Goal: Task Accomplishment & Management: Manage account settings

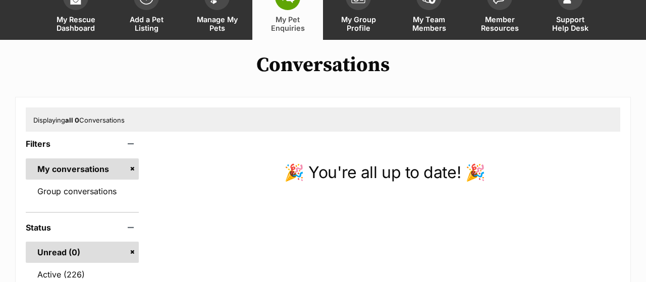
scroll to position [105, 0]
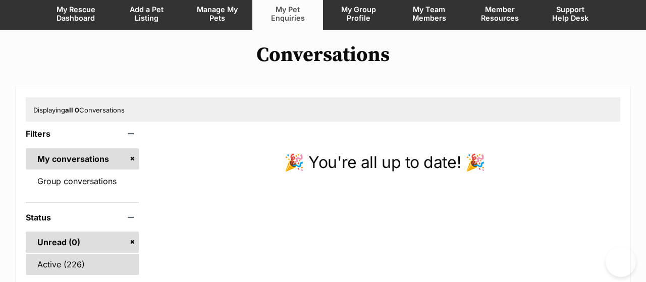
click at [63, 254] on link "Active (226)" at bounding box center [82, 264] width 113 height 21
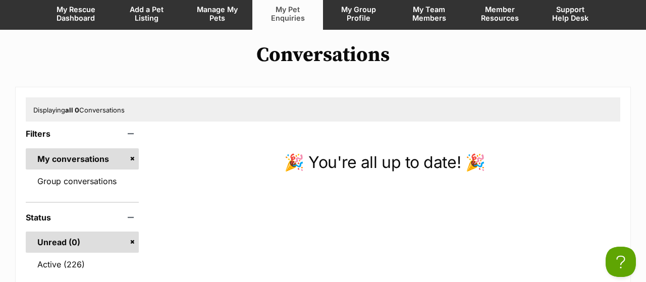
scroll to position [0, 0]
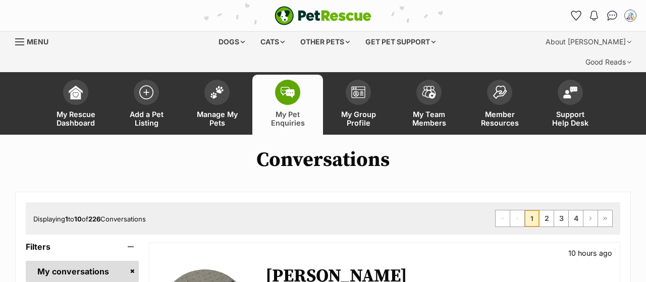
scroll to position [105, 0]
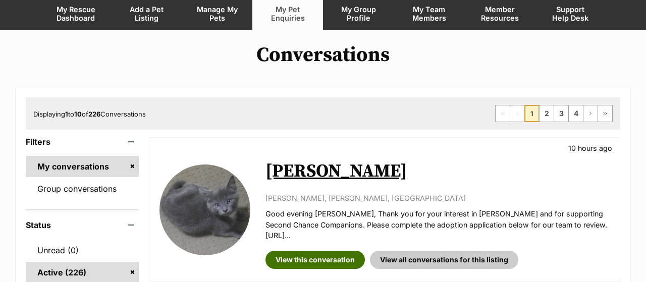
click at [302, 251] on link "View this conversation" at bounding box center [314, 260] width 99 height 18
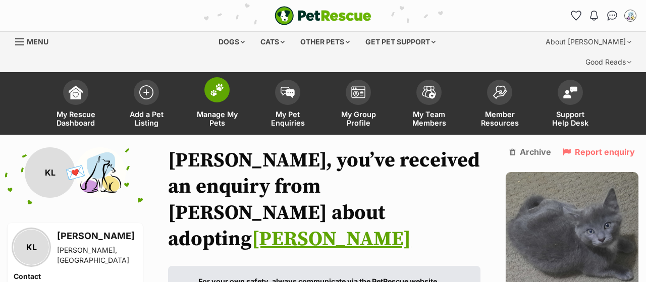
click at [210, 110] on span "Manage My Pets" at bounding box center [216, 118] width 45 height 17
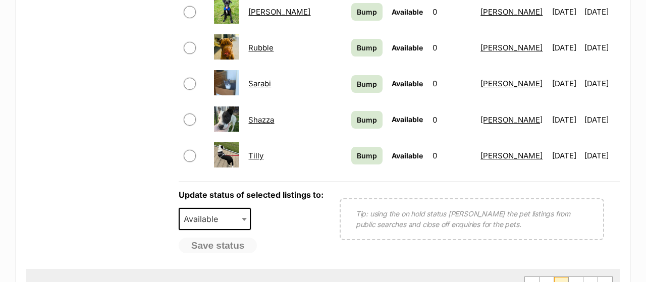
scroll to position [840, 0]
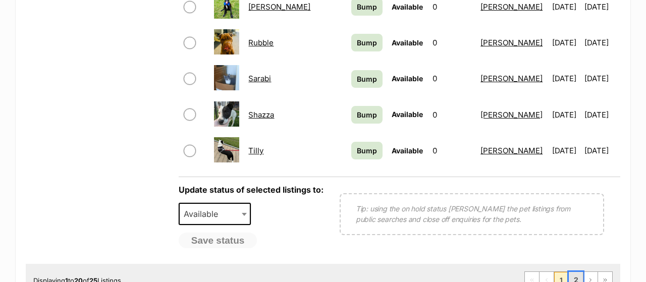
click at [577, 272] on link "2" at bounding box center [576, 280] width 14 height 16
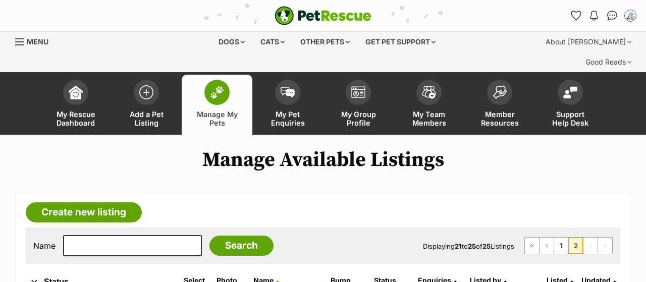
scroll to position [210, 0]
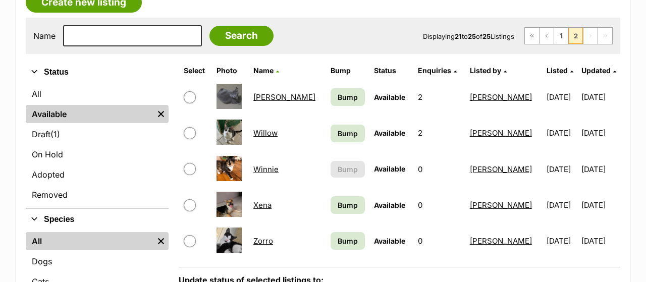
click at [65, 105] on link "Available" at bounding box center [90, 114] width 128 height 18
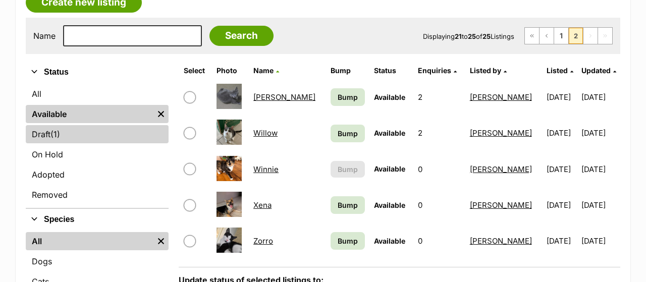
click at [72, 125] on link "Draft (1) Items" at bounding box center [97, 134] width 143 height 18
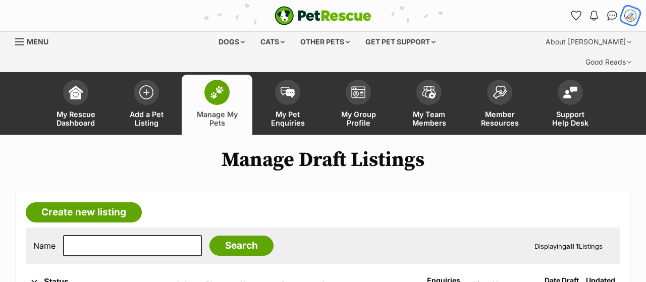
click at [632, 17] on img "My account" at bounding box center [630, 15] width 13 height 13
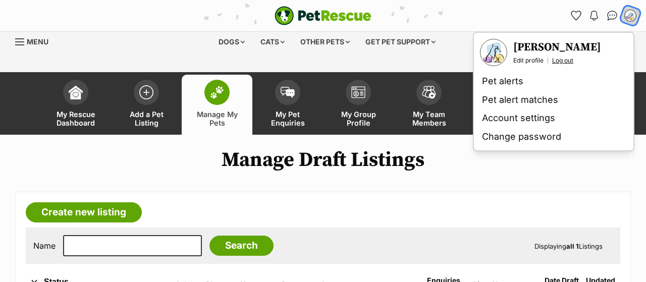
click at [571, 62] on link "Log out" at bounding box center [562, 61] width 21 height 8
